Goal: Find specific page/section: Find specific page/section

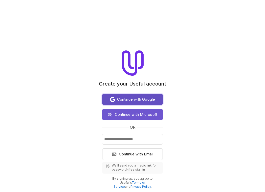
click at [136, 102] on span "Continue with Google" at bounding box center [136, 100] width 38 height 6
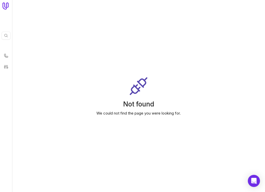
click at [5, 9] on icon at bounding box center [6, 6] width 3 height 7
click at [7, 81] on nav "Quick search... Ctrl K" at bounding box center [6, 96] width 12 height 192
